Goal: Information Seeking & Learning: Learn about a topic

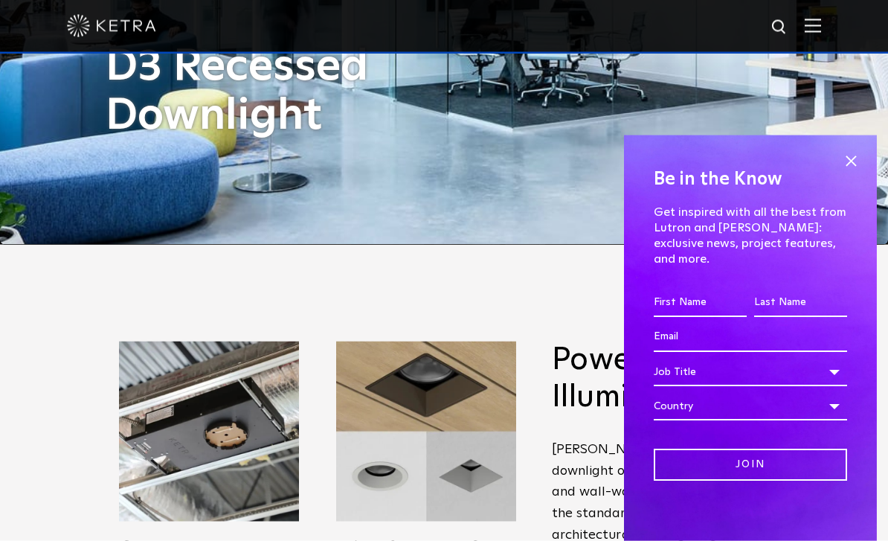
scroll to position [297, 0]
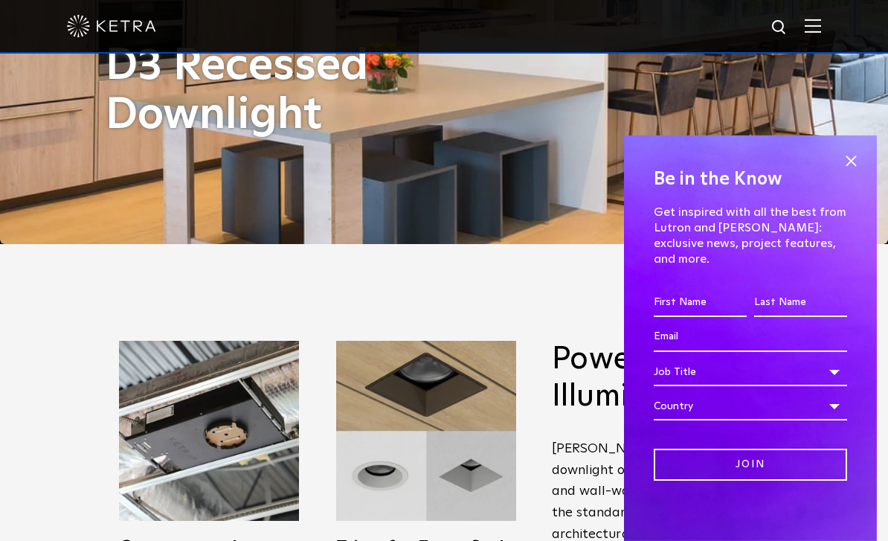
click at [853, 173] on span at bounding box center [851, 161] width 22 height 22
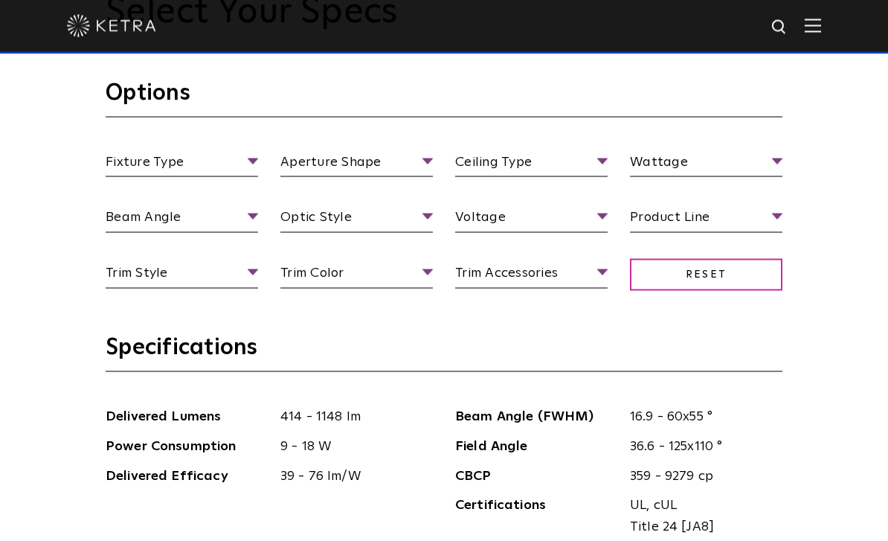
scroll to position [1335, 0]
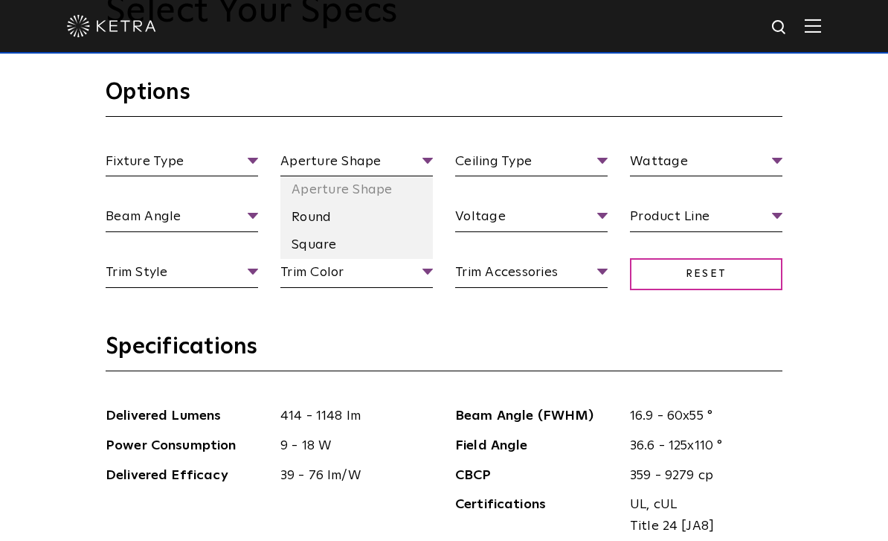
click at [324, 231] on li "Round" at bounding box center [356, 218] width 152 height 28
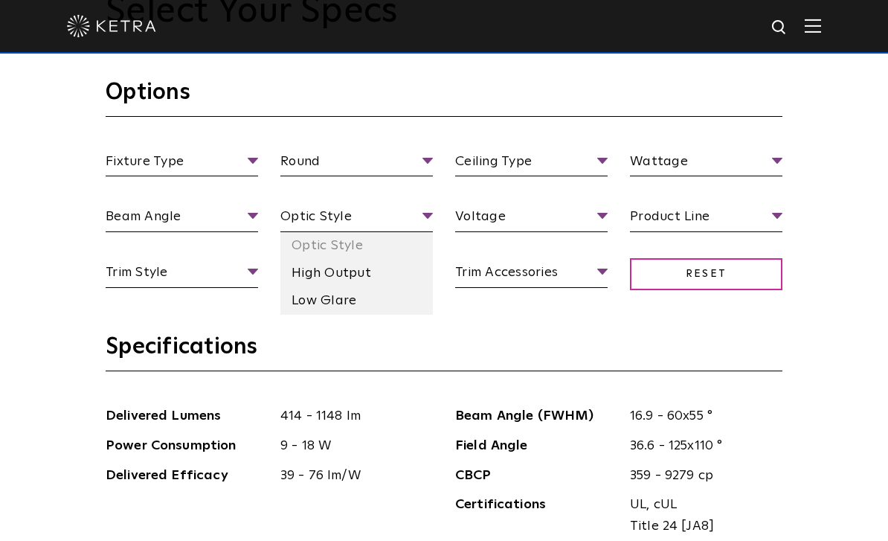
click at [347, 315] on li "Low Glare" at bounding box center [356, 301] width 152 height 28
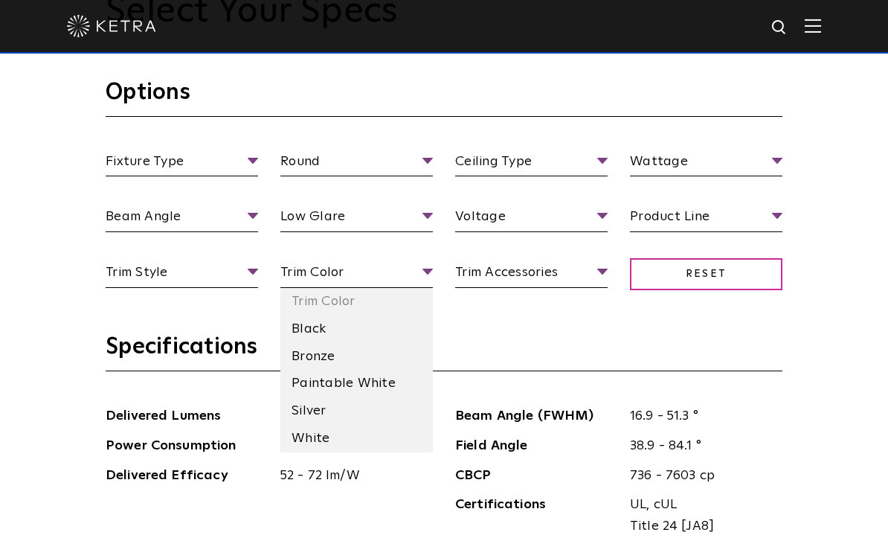
click at [347, 397] on li "Paintable White" at bounding box center [356, 384] width 152 height 28
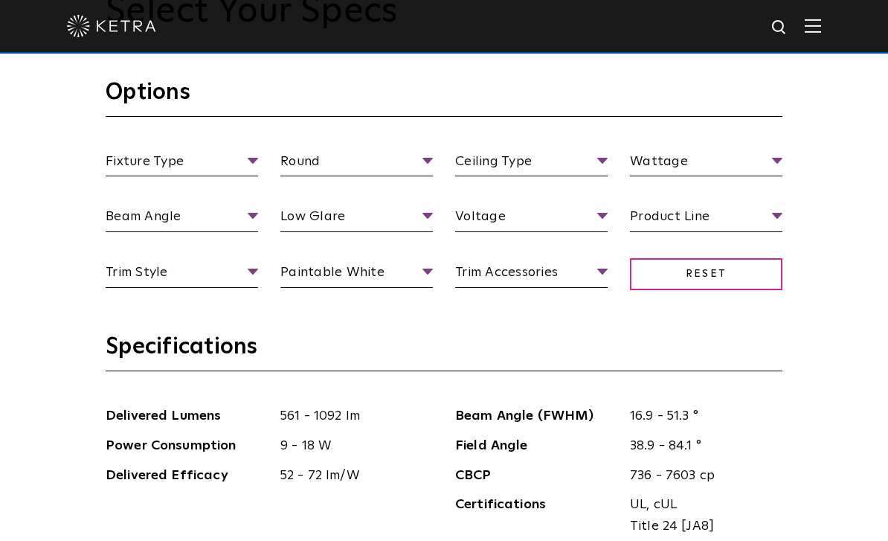
click at [387, 288] on span "Paintable White" at bounding box center [356, 275] width 152 height 26
click at [422, 288] on span "Paintable White" at bounding box center [356, 275] width 152 height 26
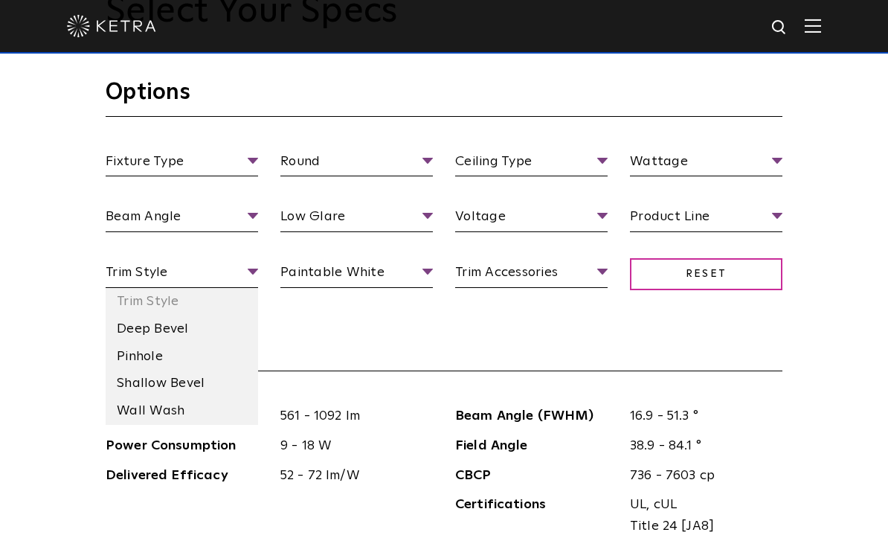
click at [327, 371] on h3 "Specifications" at bounding box center [444, 351] width 677 height 39
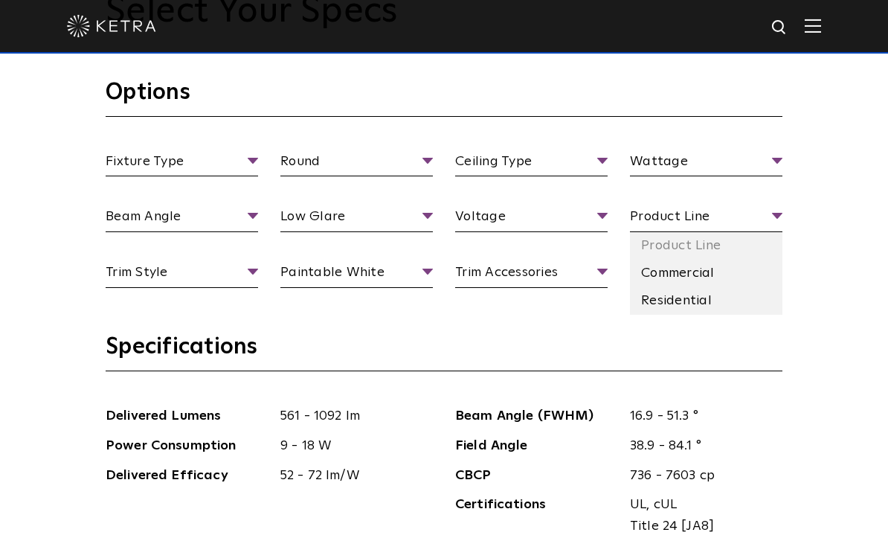
click at [692, 315] on li "Residential" at bounding box center [706, 301] width 152 height 28
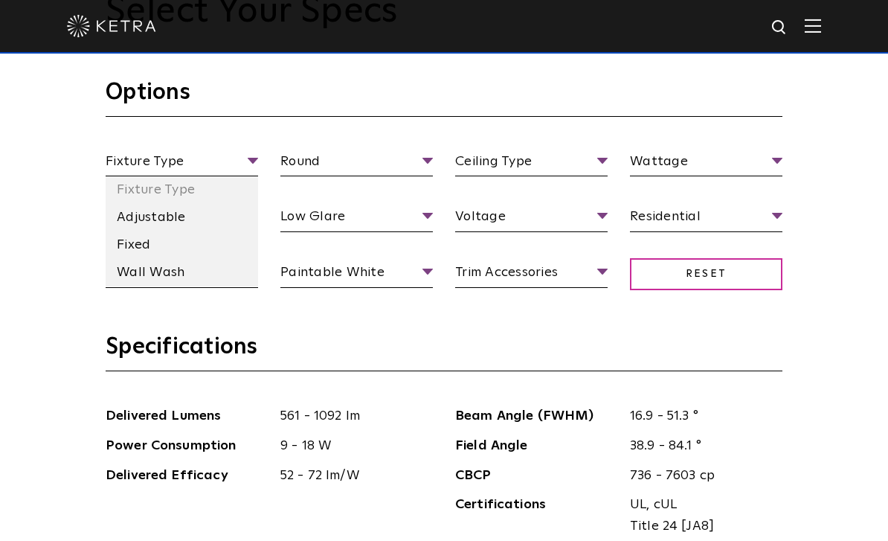
click at [156, 231] on li "Adjustable" at bounding box center [182, 218] width 152 height 28
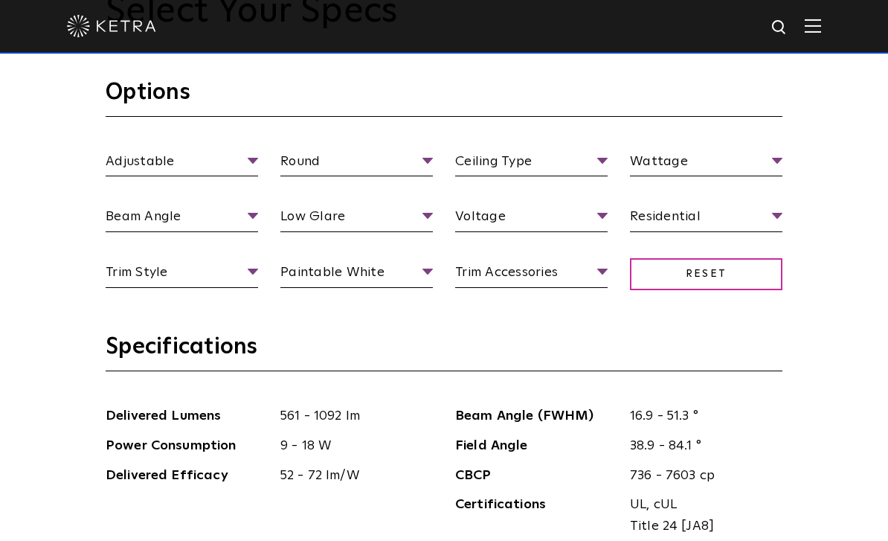
click at [227, 247] on div "Adjustable Fixture Type Adjustable Fixed Wall Wash Round Aperture Shape Round S…" at bounding box center [443, 234] width 699 height 167
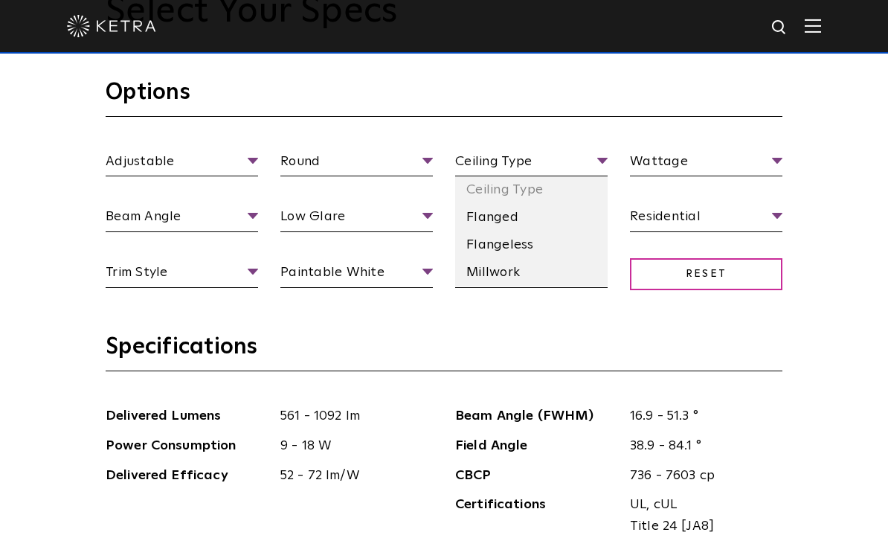
click at [596, 117] on h3 "Options" at bounding box center [444, 97] width 677 height 39
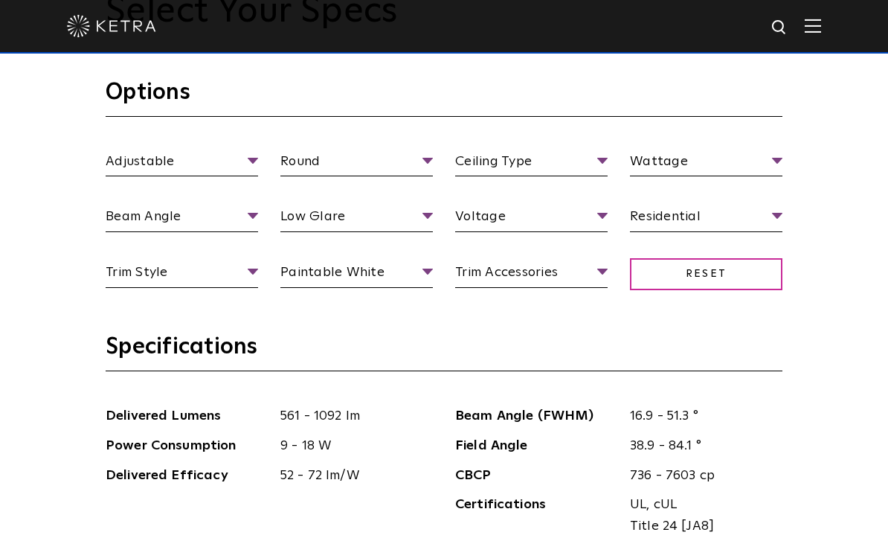
click at [720, 290] on span "Reset" at bounding box center [706, 274] width 152 height 32
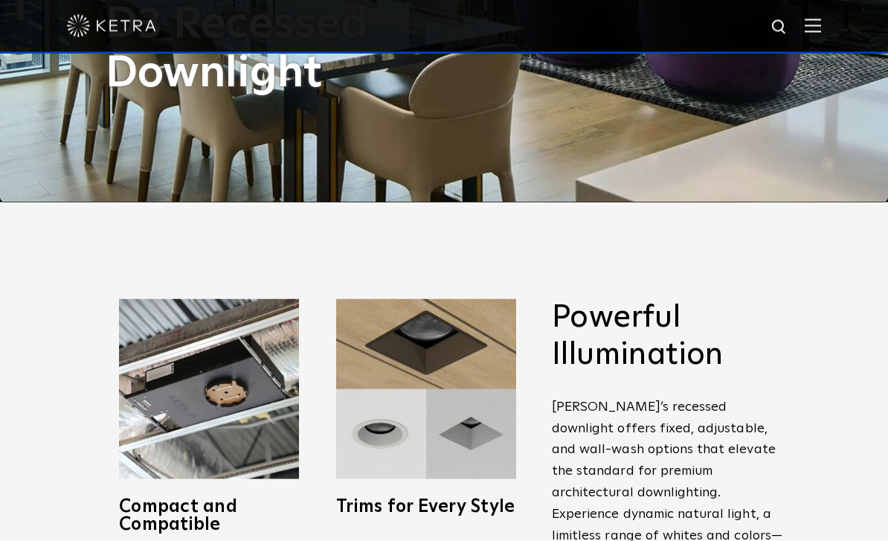
scroll to position [0, 0]
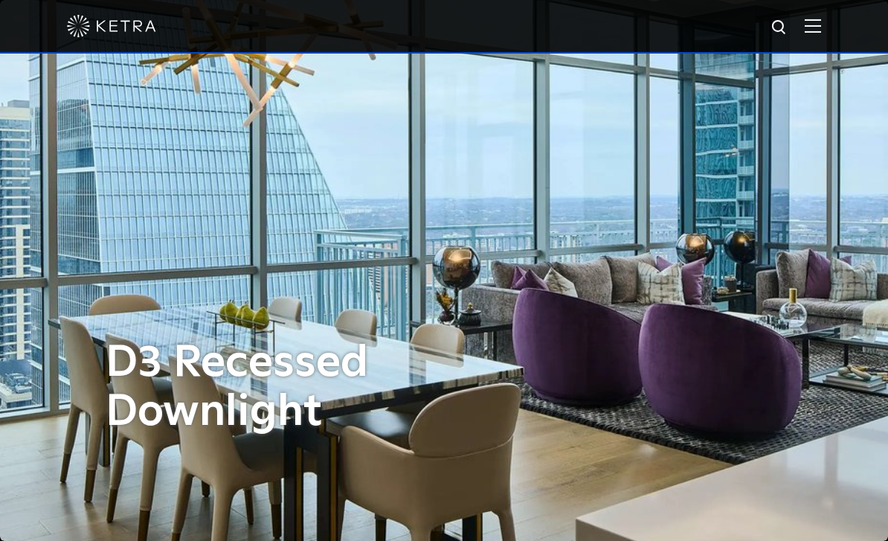
click at [813, 28] on img at bounding box center [813, 26] width 16 height 14
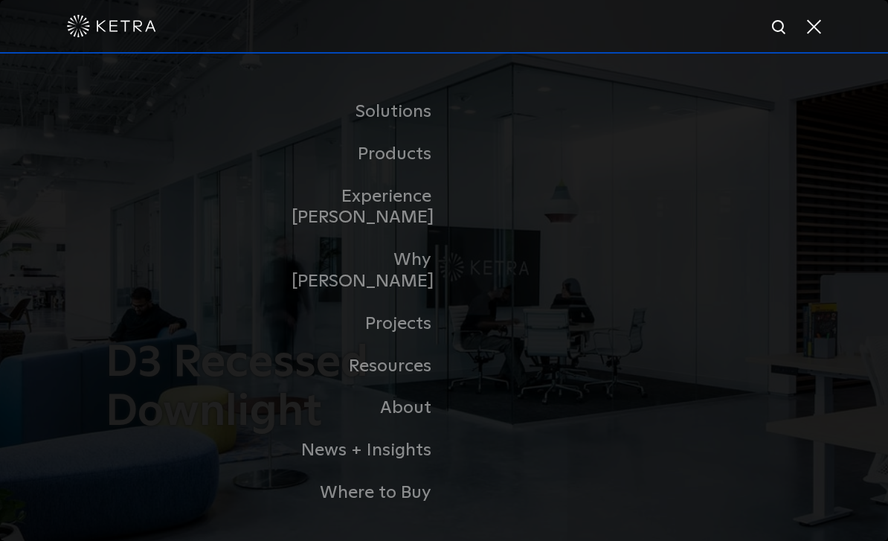
click at [0, 0] on link "Residential Products" at bounding box center [0, 0] width 0 height 0
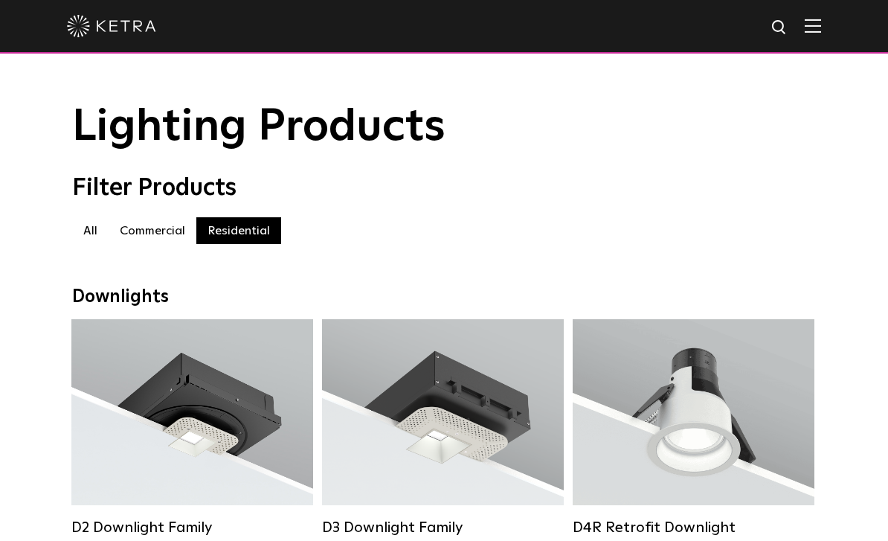
scroll to position [3, 0]
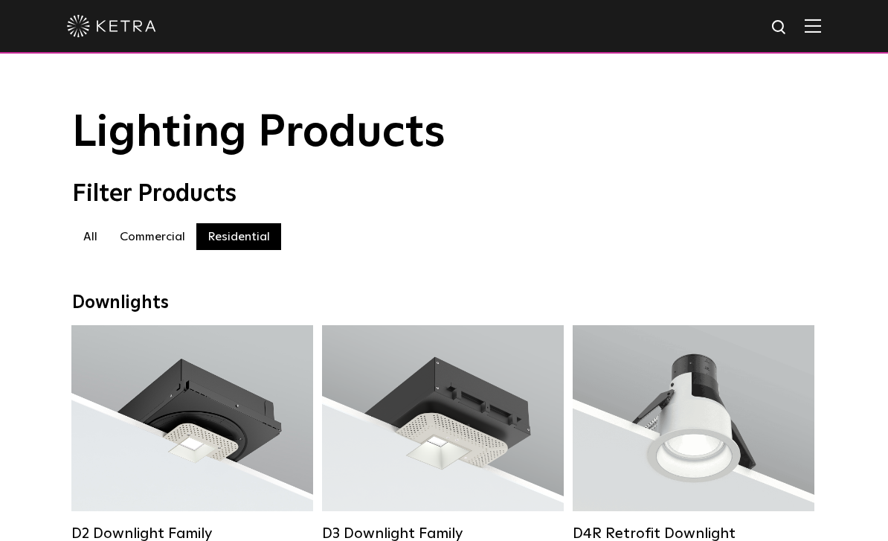
click at [161, 233] on label "Commercial" at bounding box center [153, 236] width 88 height 27
click at [172, 244] on label "Commercial" at bounding box center [153, 236] width 88 height 27
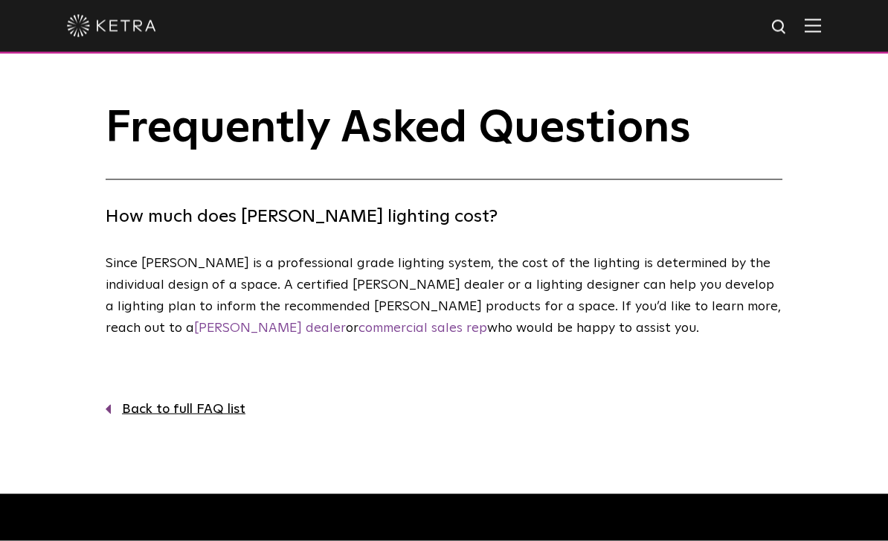
click at [39, 324] on div "Frequently Asked Questions How much does Ketra lighting cost? Since Ketra is a …" at bounding box center [444, 261] width 888 height 315
